Goal: Task Accomplishment & Management: Manage account settings

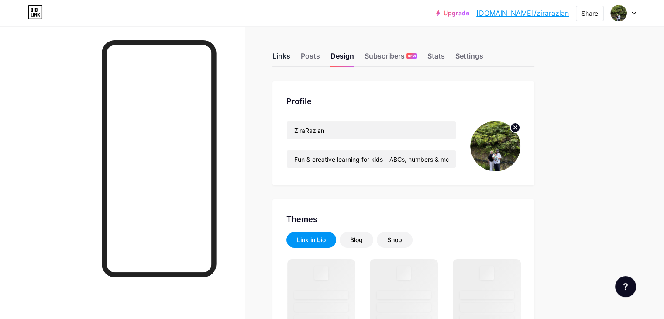
click at [290, 59] on div "Links" at bounding box center [281, 59] width 18 height 16
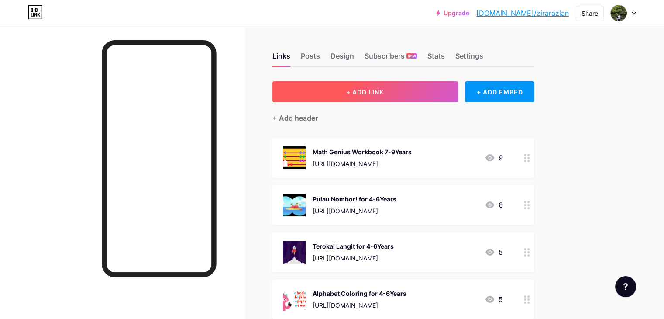
click at [381, 94] on button "+ ADD LINK" at bounding box center [364, 91] width 185 height 21
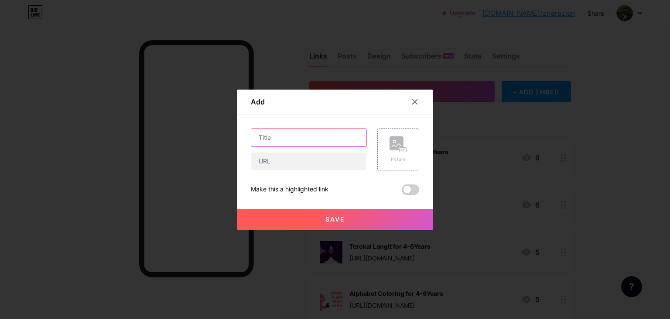
click at [297, 140] on input "text" at bounding box center [308, 137] width 115 height 17
type input "Wasza"
click at [288, 159] on input "text" at bounding box center [308, 160] width 115 height 17
paste input "https://toyyibpay.com/Wasza-EduKids-Bundle-by-The-ra"
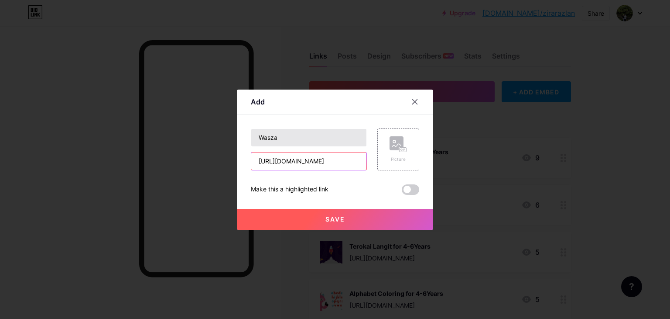
type input "https://toyyibpay.com/Wasza-EduKids-Bundle-by-The-ra"
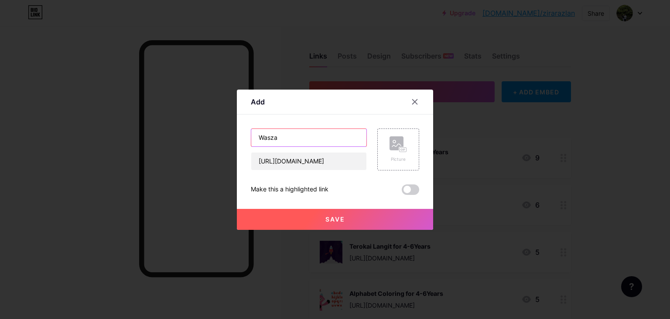
scroll to position [0, 0]
click at [292, 139] on input "Wasza" at bounding box center [308, 137] width 115 height 17
type input "Wasza Edukids Bundle by The.ra RM37"
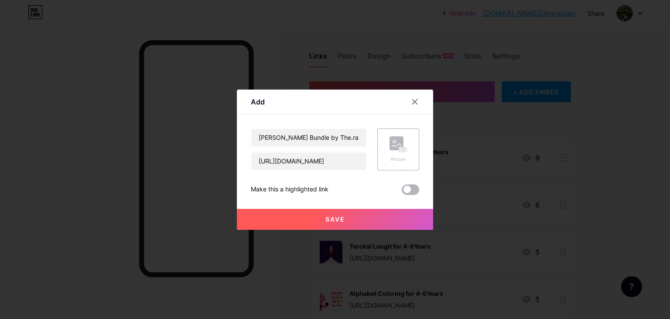
click at [404, 186] on span at bounding box center [410, 189] width 17 height 10
click at [402, 192] on input "checkbox" at bounding box center [402, 192] width 0 height 0
click at [400, 154] on div "Picture" at bounding box center [398, 149] width 17 height 26
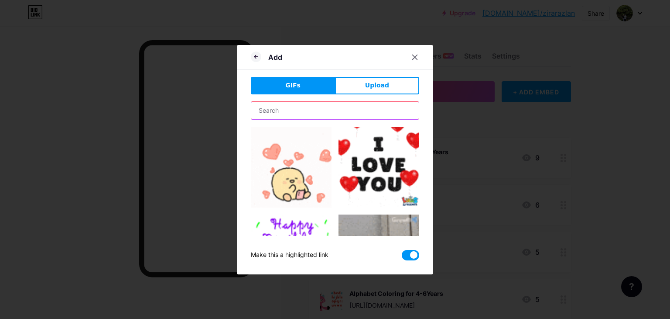
click at [343, 110] on input "text" at bounding box center [335, 110] width 168 height 17
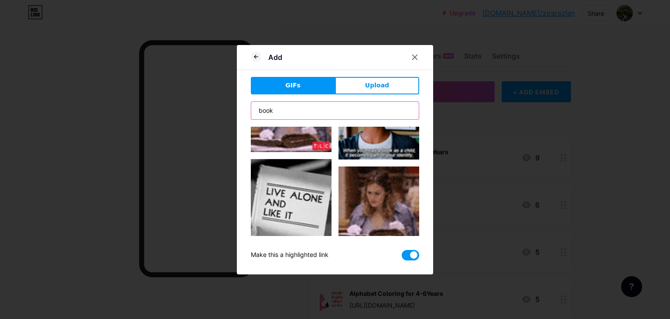
scroll to position [1047, 0]
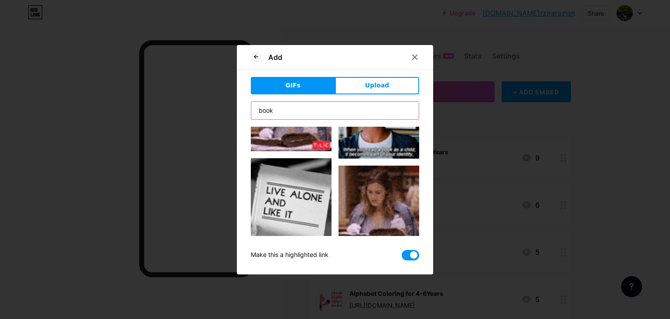
drag, startPoint x: 284, startPoint y: 106, endPoint x: 254, endPoint y: 114, distance: 31.2
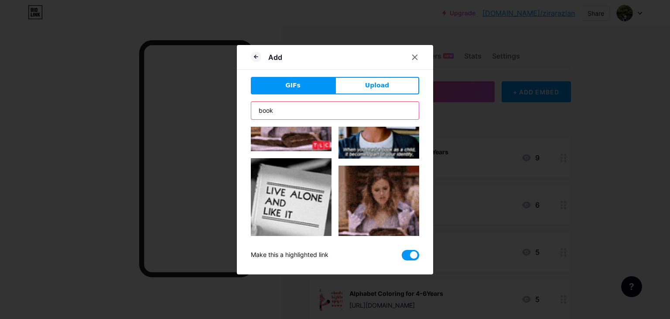
click at [254, 114] on input "book" at bounding box center [335, 110] width 168 height 17
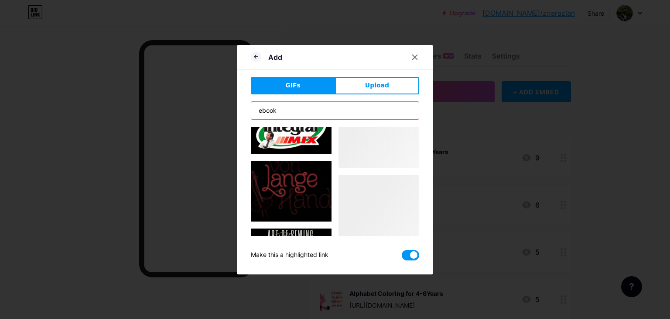
scroll to position [1487, 0]
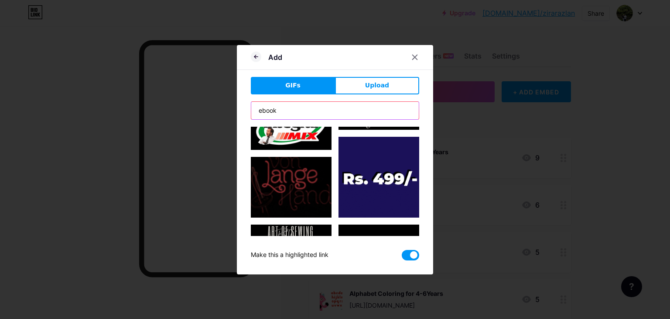
drag, startPoint x: 288, startPoint y: 109, endPoint x: 240, endPoint y: 112, distance: 49.0
click at [240, 112] on div "Add GIFs Upload Content YouTube Play YouTube video without leaving your page. A…" at bounding box center [335, 159] width 196 height 229
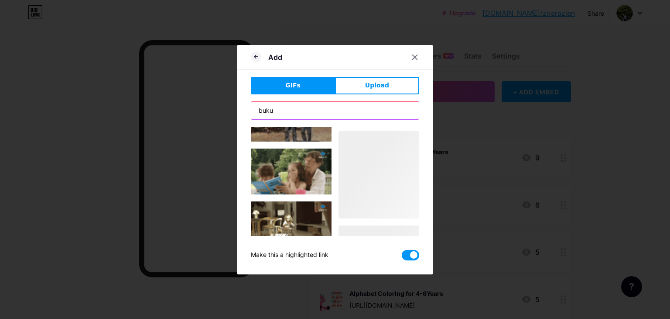
scroll to position [1581, 0]
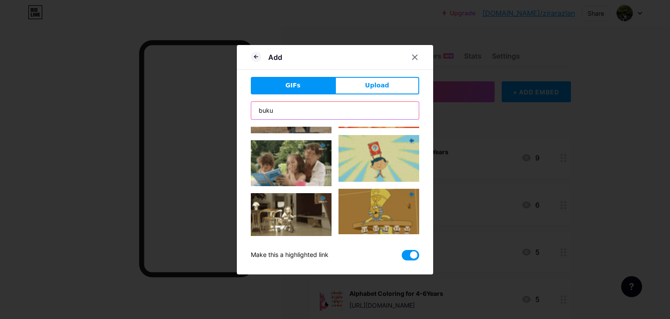
drag, startPoint x: 282, startPoint y: 109, endPoint x: 249, endPoint y: 106, distance: 32.9
click at [251, 106] on input "buku" at bounding box center [335, 110] width 168 height 17
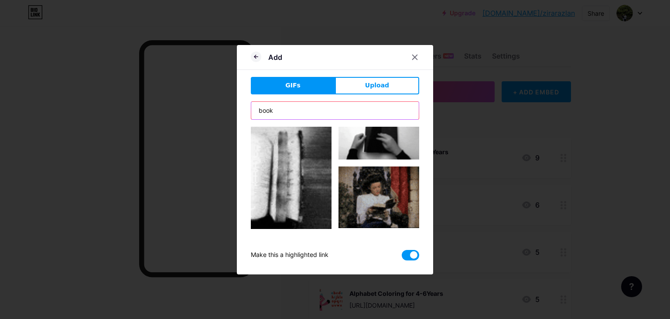
scroll to position [0, 0]
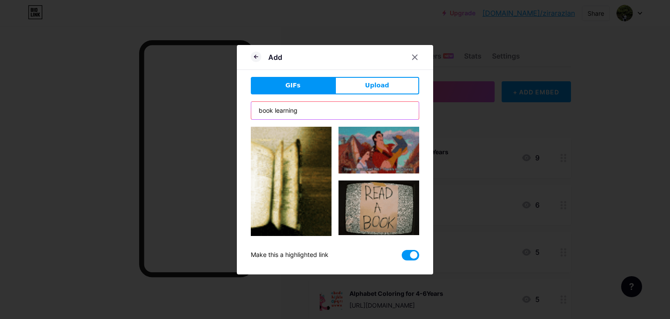
type input "book learning"
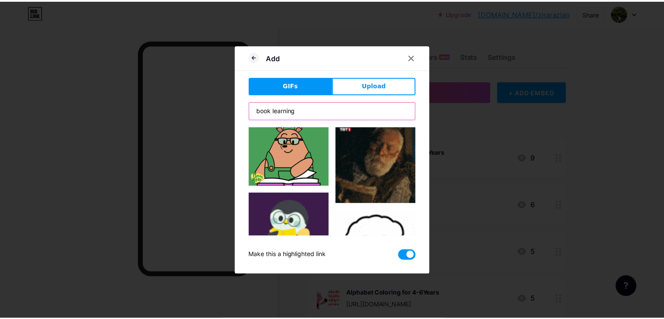
scroll to position [4219, 0]
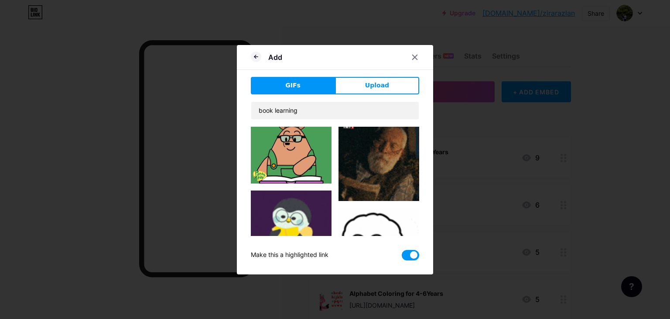
click at [374, 295] on img at bounding box center [379, 317] width 81 height 45
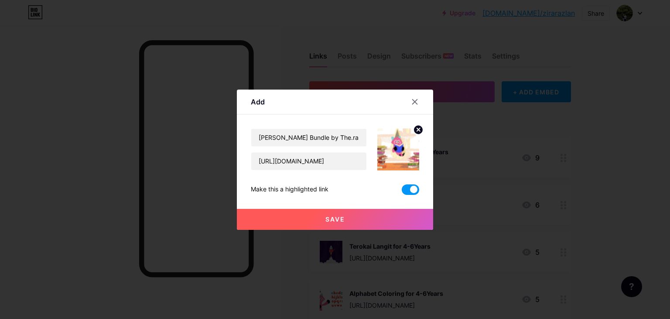
click at [326, 220] on span "Save" at bounding box center [336, 218] width 20 height 7
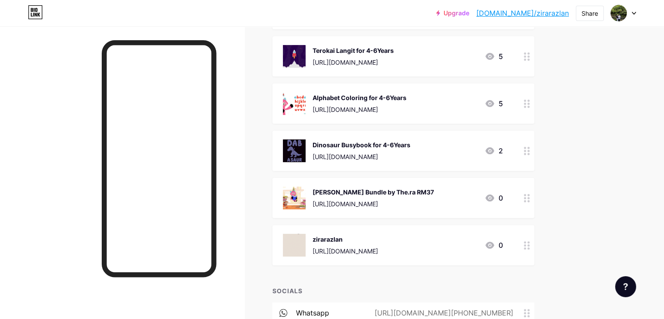
scroll to position [203, 0]
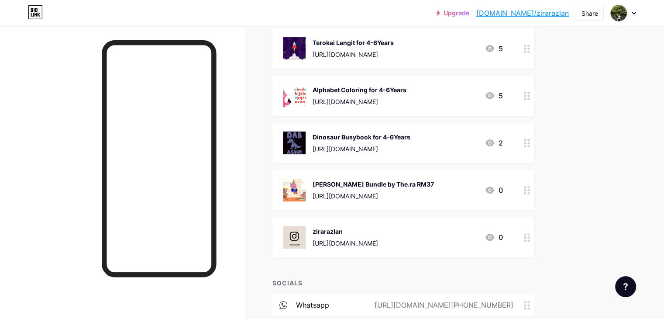
click at [534, 195] on div at bounding box center [526, 190] width 15 height 40
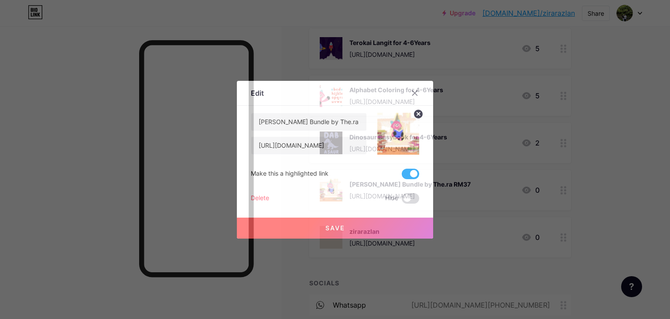
click at [623, 196] on div at bounding box center [335, 159] width 670 height 319
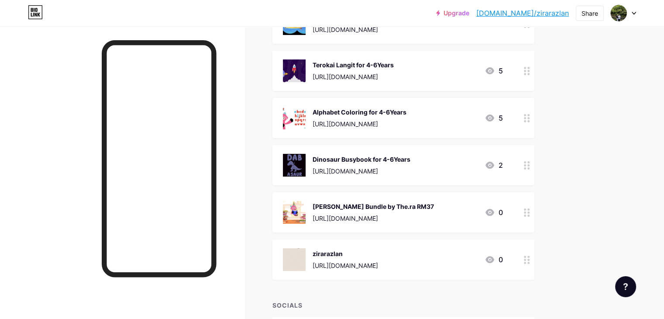
scroll to position [175, 0]
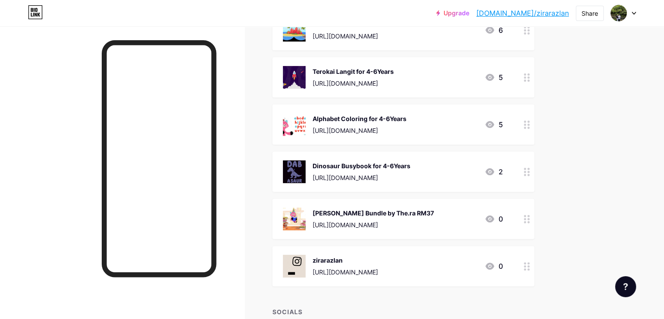
drag, startPoint x: 434, startPoint y: 229, endPoint x: 432, endPoint y: 206, distance: 22.7
click at [432, 206] on div "Wasza Edukids Bundle by The.ra RM37 https://toyyibpay.com/Wasza-EduKids-Bundle-…" at bounding box center [403, 219] width 262 height 40
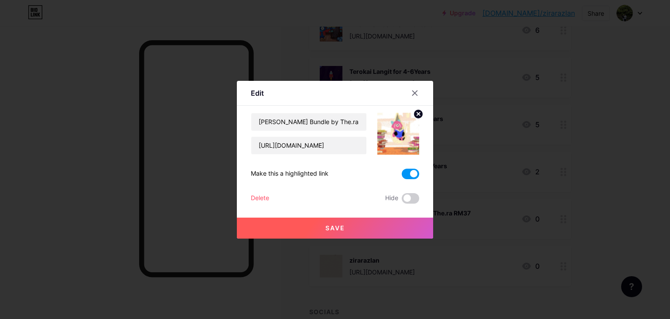
click at [652, 184] on div at bounding box center [335, 159] width 670 height 319
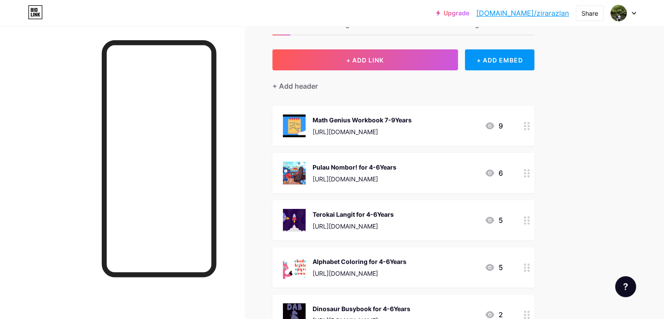
scroll to position [29, 0]
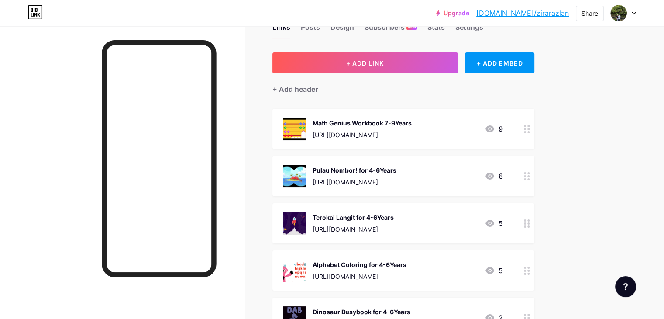
click at [463, 88] on div "+ Add header" at bounding box center [403, 83] width 262 height 21
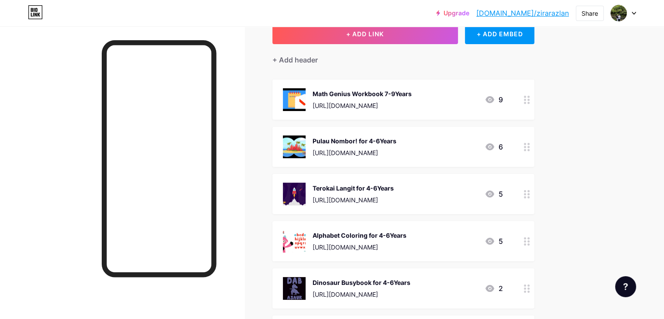
scroll to position [0, 0]
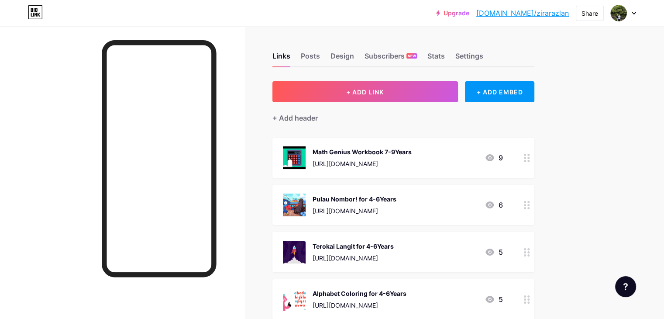
click at [244, 79] on div at bounding box center [122, 185] width 244 height 319
